Goal: Complete application form

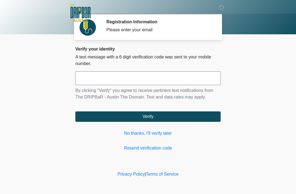
click at [156, 133] on link "No thanks, I'll verify later" at bounding box center [147, 133] width 145 height 7
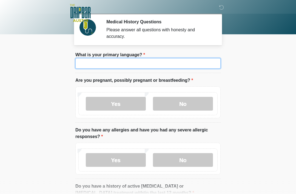
click at [149, 61] on input "What is your primary language?" at bounding box center [147, 63] width 145 height 10
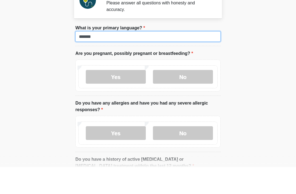
type input "*******"
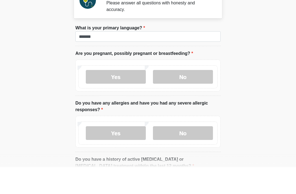
click at [192, 97] on label "No" at bounding box center [183, 104] width 60 height 14
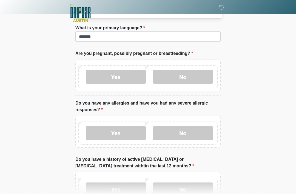
click at [114, 130] on label "Yes" at bounding box center [116, 133] width 60 height 14
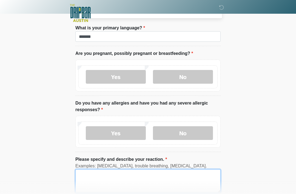
click at [106, 179] on textarea "Please specify and describe your reaction." at bounding box center [147, 181] width 145 height 24
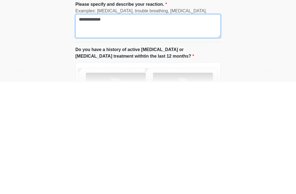
type textarea "**********"
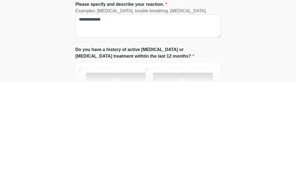
click at [190, 185] on label "No" at bounding box center [183, 192] width 60 height 14
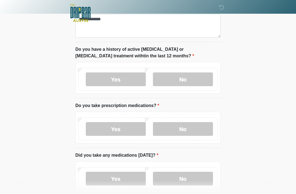
click at [193, 130] on label "No" at bounding box center [183, 129] width 60 height 14
click at [122, 129] on label "Yes" at bounding box center [116, 129] width 60 height 14
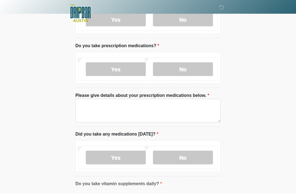
scroll to position [248, 0]
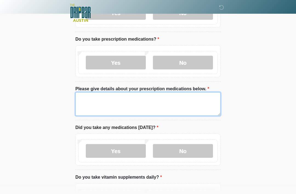
click at [103, 102] on textarea "Please give details about your prescription medications below." at bounding box center [147, 105] width 145 height 24
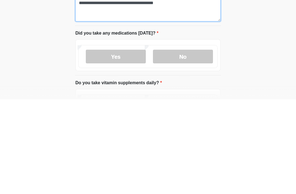
type textarea "**********"
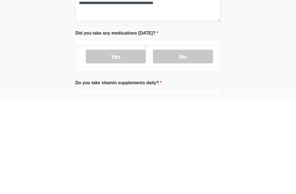
click at [123, 144] on label "Yes" at bounding box center [116, 151] width 60 height 14
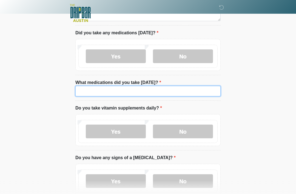
click at [95, 87] on input "What medications did you take [DATE]?" at bounding box center [147, 91] width 145 height 10
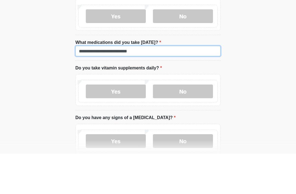
type input "**********"
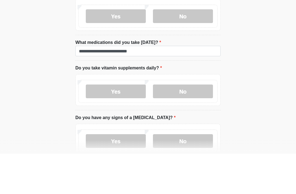
click at [191, 125] on label "No" at bounding box center [183, 132] width 60 height 14
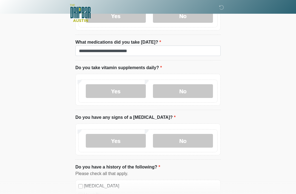
click at [183, 139] on label "No" at bounding box center [183, 141] width 60 height 14
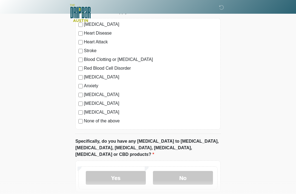
scroll to position [567, 0]
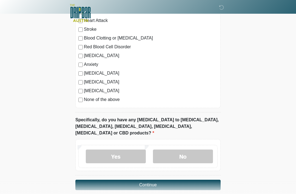
click at [190, 150] on label "No" at bounding box center [183, 157] width 60 height 14
click at [190, 180] on button "Continue" at bounding box center [147, 185] width 145 height 10
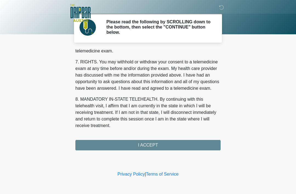
scroll to position [241, 0]
click at [189, 143] on button "I ACCEPT" at bounding box center [147, 145] width 145 height 10
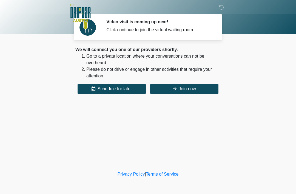
click at [195, 86] on button "Join now" at bounding box center [184, 89] width 68 height 10
